Goal: Task Accomplishment & Management: Manage account settings

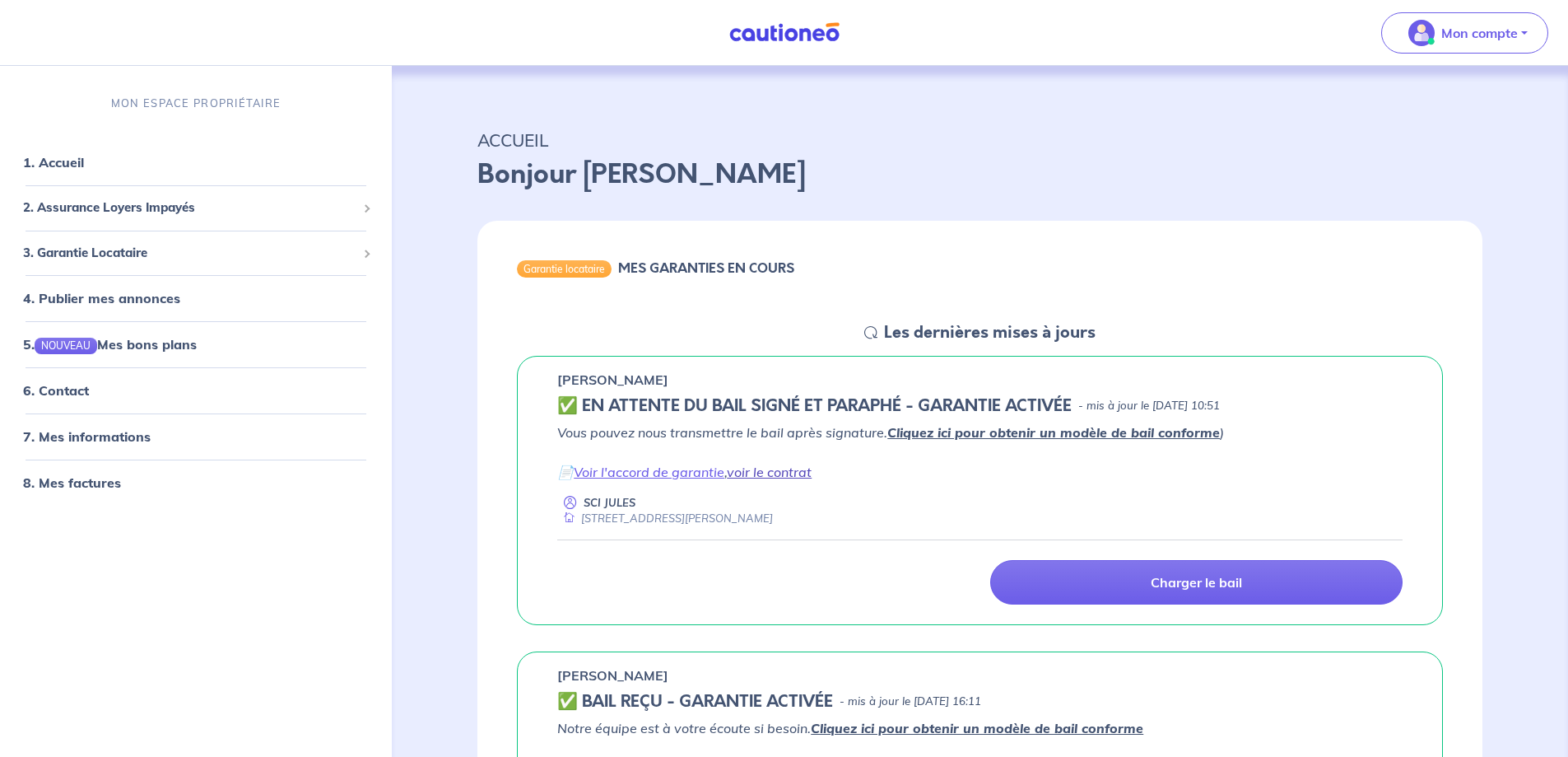
click at [763, 469] on link "voir le contrat" at bounding box center [769, 471] width 85 height 16
click at [1522, 29] on button "Mon compte" at bounding box center [1465, 32] width 167 height 41
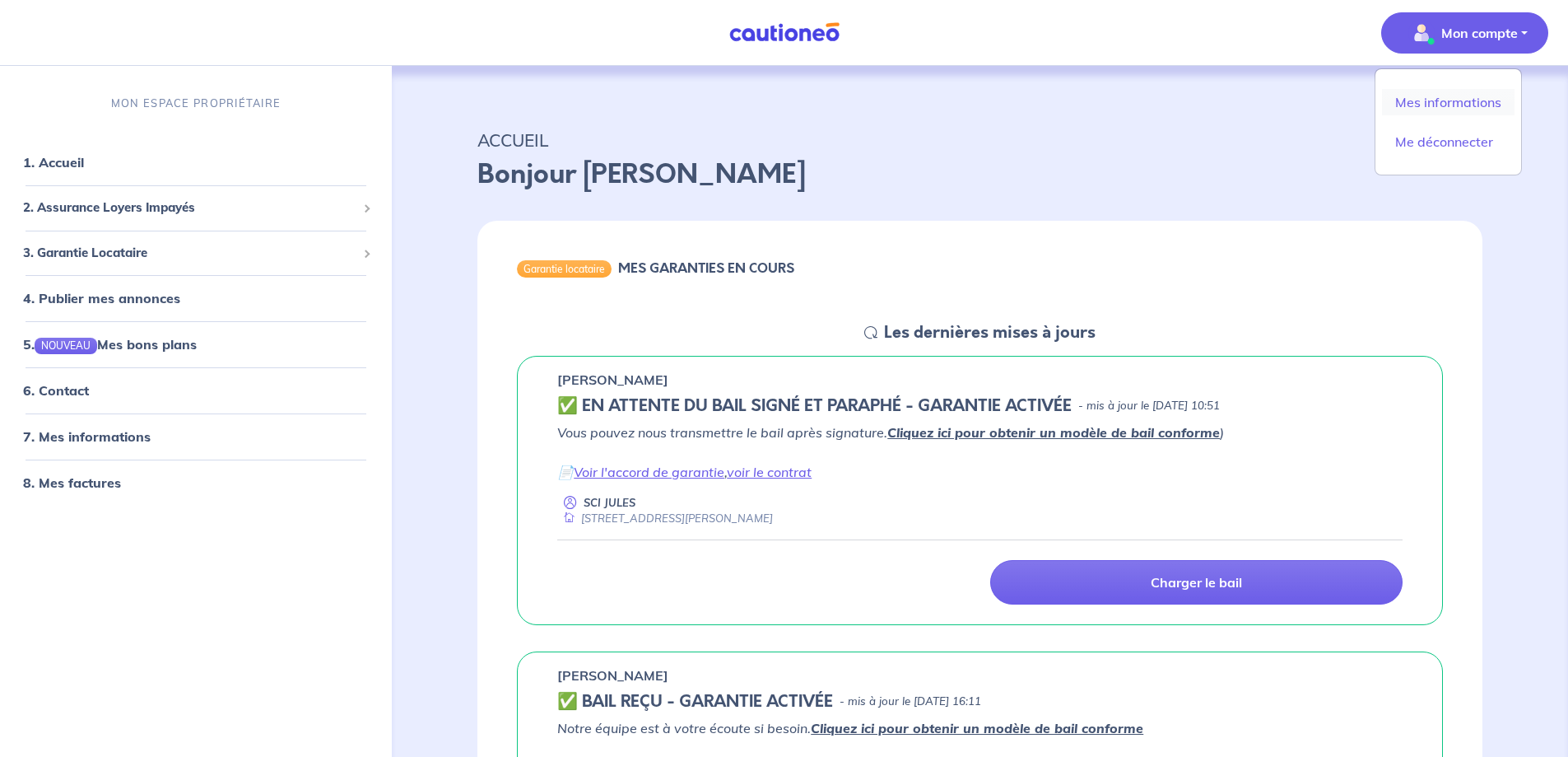
click at [1428, 100] on link "Mes informations" at bounding box center [1447, 102] width 133 height 26
